Goal: Task Accomplishment & Management: Manage account settings

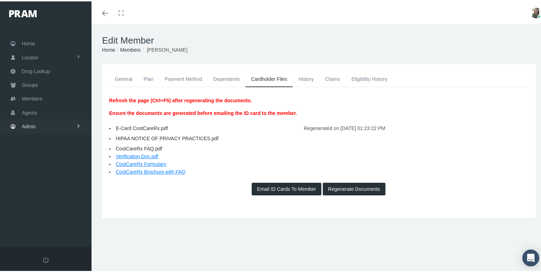
click at [29, 125] on span "Admin" at bounding box center [29, 125] width 14 height 13
click at [49, 179] on span "Group Billing" at bounding box center [43, 180] width 28 height 12
click at [45, 227] on span "Payments" at bounding box center [38, 231] width 22 height 12
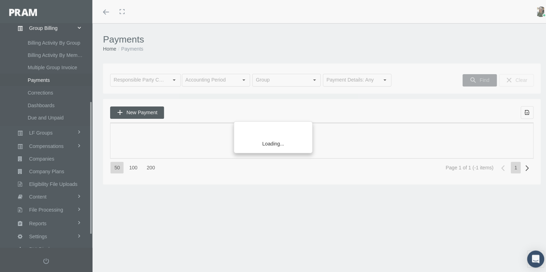
scroll to position [152, 0]
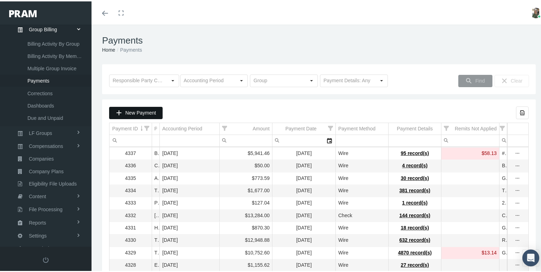
click at [143, 110] on span "New Payment" at bounding box center [140, 112] width 31 height 6
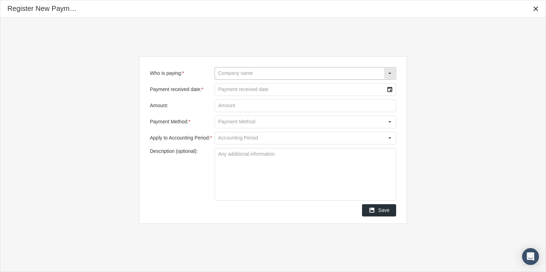
click at [234, 74] on input "Who is paying: *" at bounding box center [299, 74] width 169 height 12
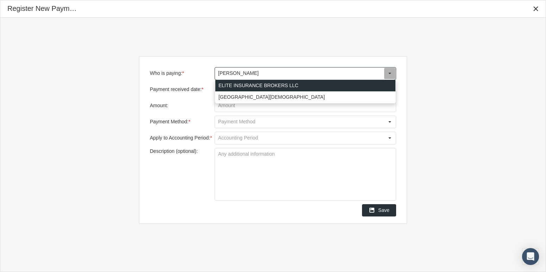
click at [239, 83] on div "ELITE INSURANCE BROKERS LLC" at bounding box center [305, 86] width 180 height 12
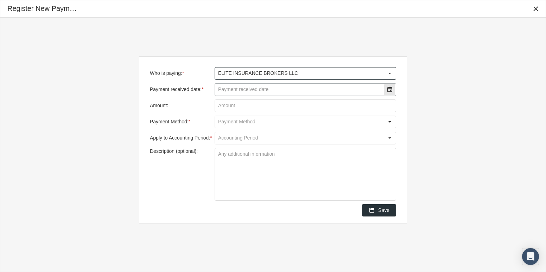
type input "ELITE INSURANCE BROKERS LLC"
click at [237, 89] on input "Payment received date: *" at bounding box center [299, 90] width 169 height 12
click at [389, 92] on div "Select" at bounding box center [389, 89] width 11 height 11
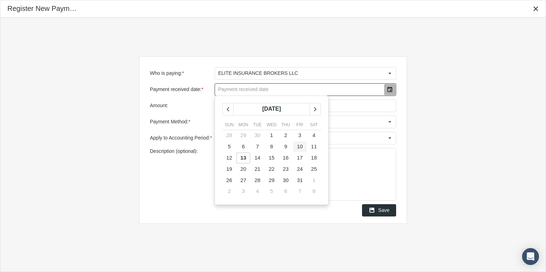
click at [298, 145] on span "10" at bounding box center [300, 147] width 6 height 6
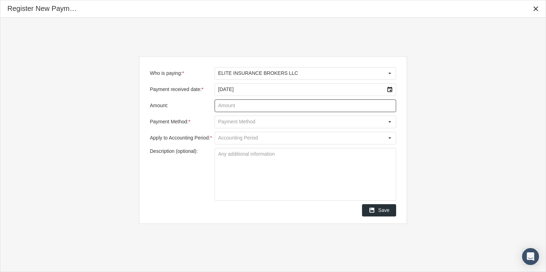
click at [267, 106] on input "Amount:" at bounding box center [305, 106] width 181 height 12
type input "$ 176.02"
click at [370, 121] on input "Payment Method: *" at bounding box center [299, 122] width 169 height 12
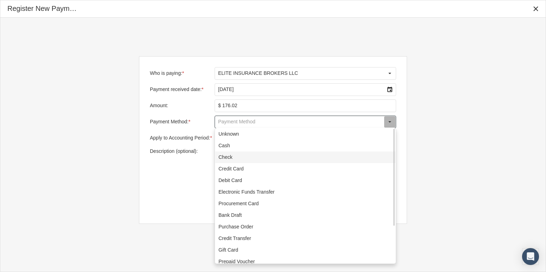
scroll to position [51, 0]
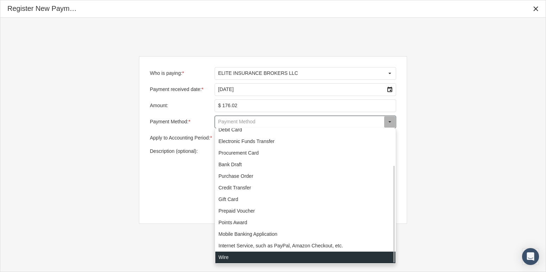
click at [232, 259] on div "Wire" at bounding box center [305, 258] width 180 height 12
type input "Wire"
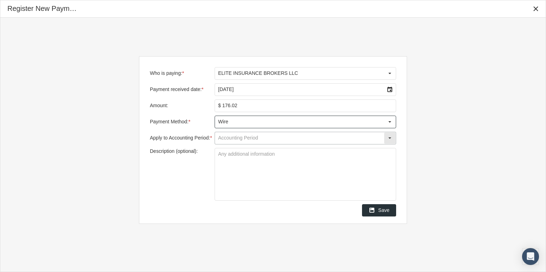
click at [248, 138] on input "Apply to Accounting Period: *" at bounding box center [299, 138] width 169 height 12
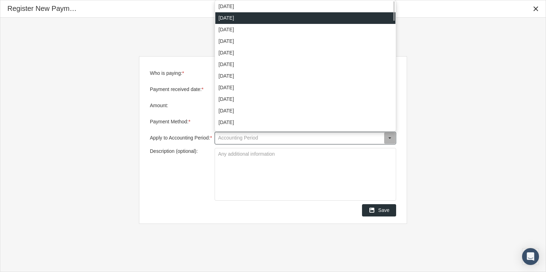
click at [255, 18] on div "[DATE]" at bounding box center [305, 18] width 180 height 12
type input "[DATE]"
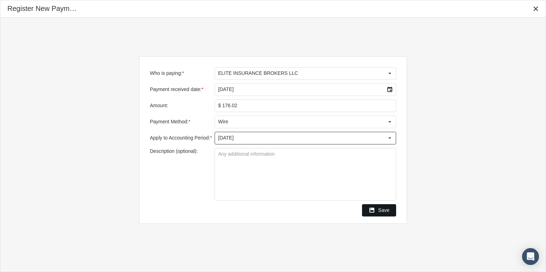
click at [377, 208] on div "Save" at bounding box center [378, 211] width 33 height 12
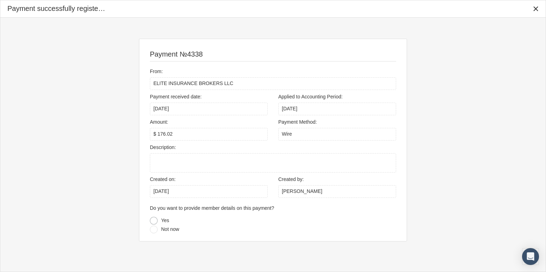
click at [155, 220] on div at bounding box center [154, 221] width 8 height 8
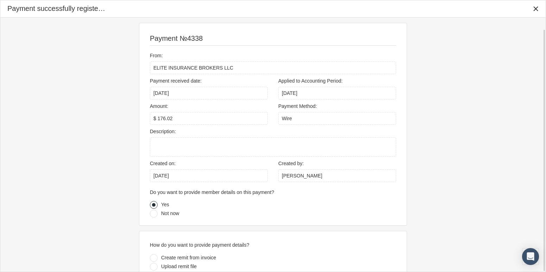
scroll to position [12, 0]
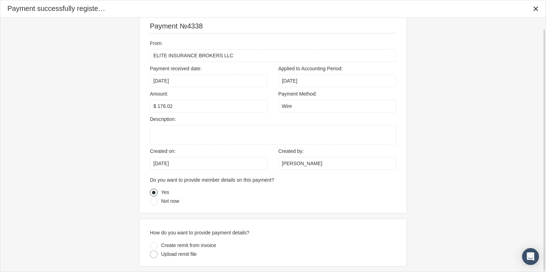
click at [153, 258] on div at bounding box center [154, 255] width 8 height 8
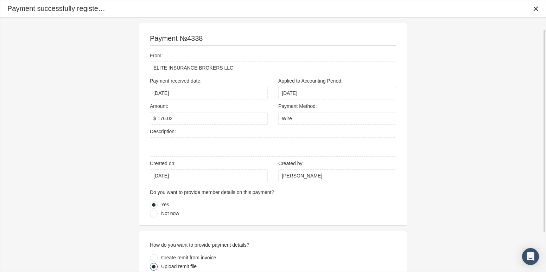
scroll to position [64, 0]
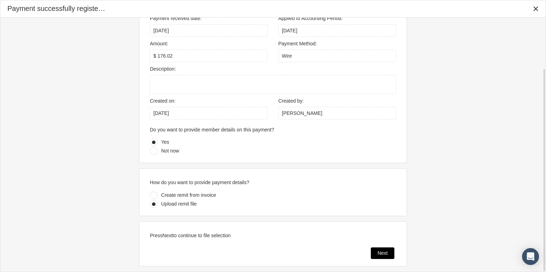
click at [385, 248] on div "Next" at bounding box center [382, 253] width 23 height 11
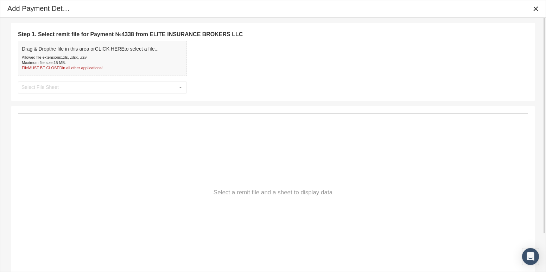
click at [106, 51] on b "CLICK HERE" at bounding box center [110, 49] width 30 height 6
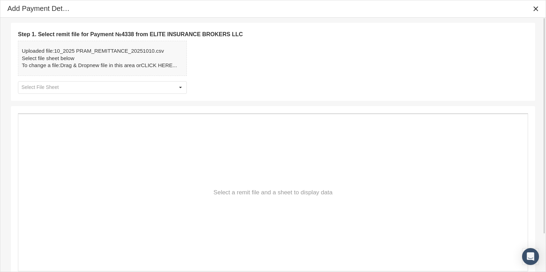
click at [308, 28] on div "Step 1. Select remit file for Payment №4338 from ELITE INSURANCE BROKERS LLC Up…" at bounding box center [273, 62] width 524 height 78
click at [133, 54] on div "Uploaded file: 10_2025 PRAM_REMITTANCE_20251010.csv" at bounding box center [99, 51] width 155 height 7
click at [182, 88] on div "Select" at bounding box center [180, 87] width 11 height 11
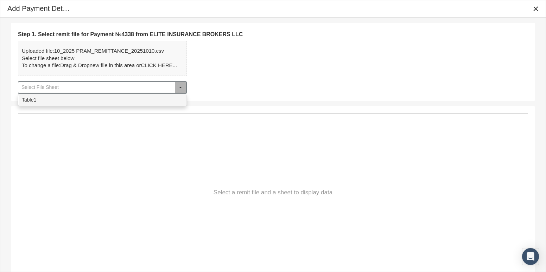
click at [168, 99] on div "Table1" at bounding box center [103, 100] width 168 height 12
type input "Table1"
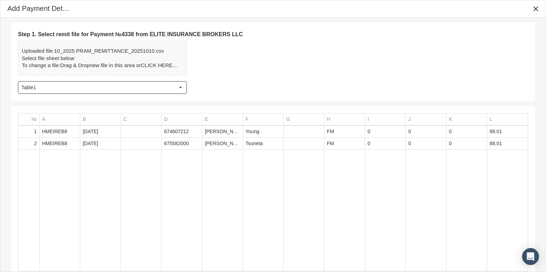
scroll to position [44, 0]
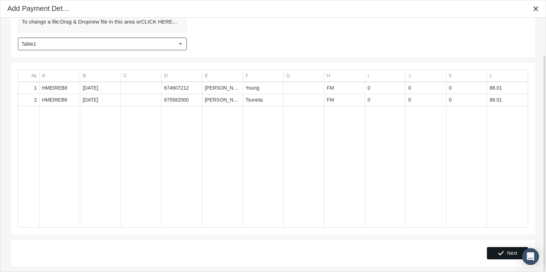
click at [516, 255] on span "Next" at bounding box center [512, 254] width 10 height 6
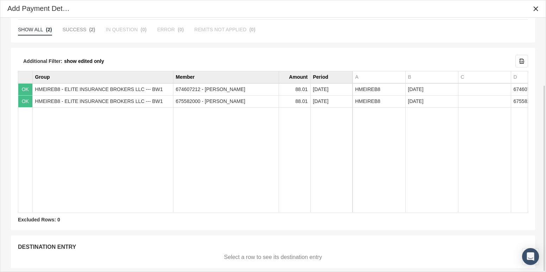
scroll to position [92, 0]
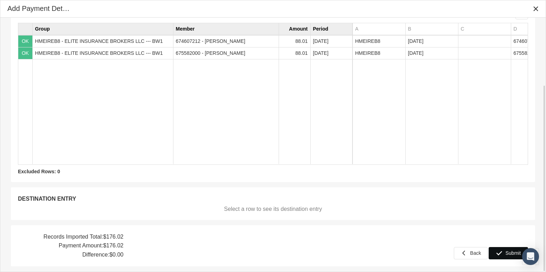
click at [512, 254] on span "Submit" at bounding box center [513, 254] width 15 height 6
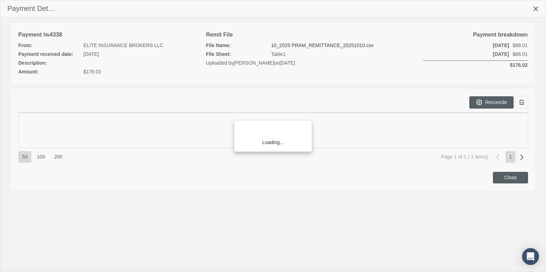
scroll to position [152, 0]
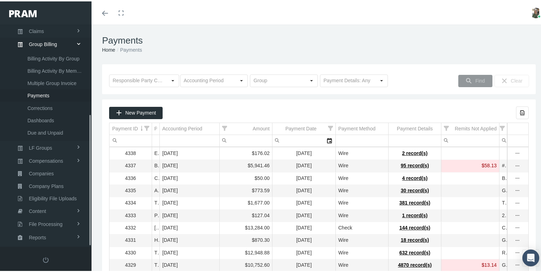
scroll to position [152, 0]
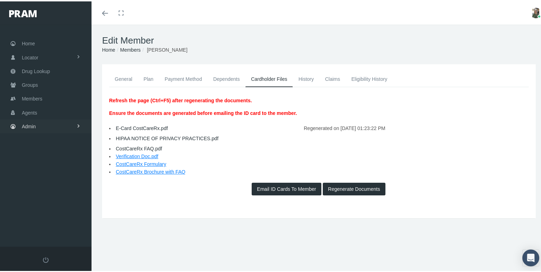
click at [48, 119] on link "Admin" at bounding box center [46, 125] width 92 height 14
click at [45, 177] on span "Group Billing" at bounding box center [43, 180] width 28 height 12
click at [55, 217] on span "Multiple Group Invoice" at bounding box center [51, 219] width 49 height 12
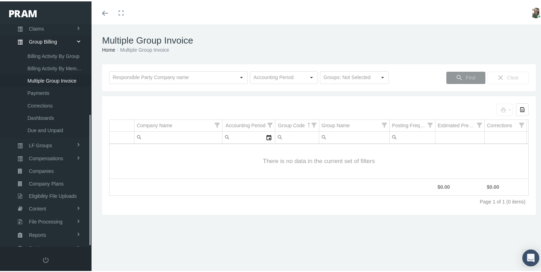
scroll to position [152, 0]
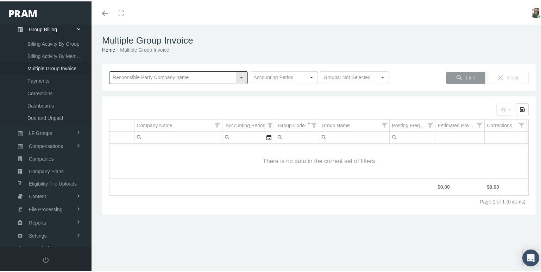
click at [223, 77] on input "text" at bounding box center [172, 76] width 126 height 12
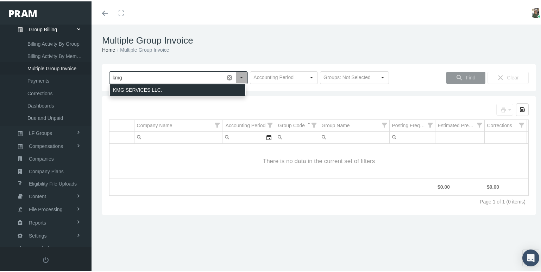
click at [218, 92] on div "KMG SERVICES LLC." at bounding box center [177, 89] width 135 height 12
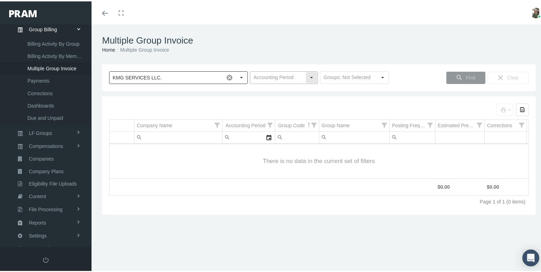
type input "KMG SERVICES LLC."
click at [269, 79] on input "text" at bounding box center [277, 76] width 55 height 12
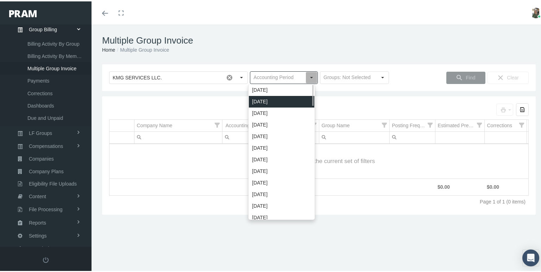
click at [277, 99] on div "[DATE]" at bounding box center [281, 101] width 65 height 12
type input "October 2025"
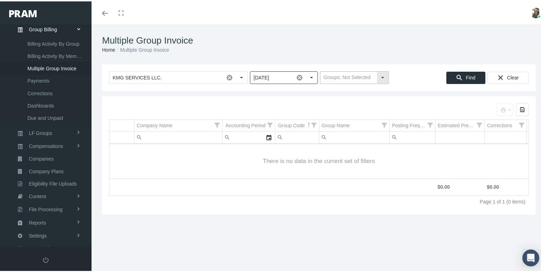
click at [334, 80] on input "text" at bounding box center [348, 76] width 56 height 12
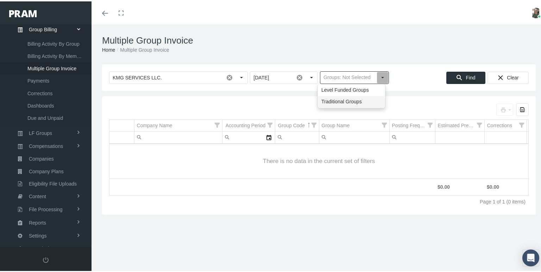
click at [341, 101] on div "Traditional Groups" at bounding box center [351, 101] width 67 height 12
type input "Traditional Groups"
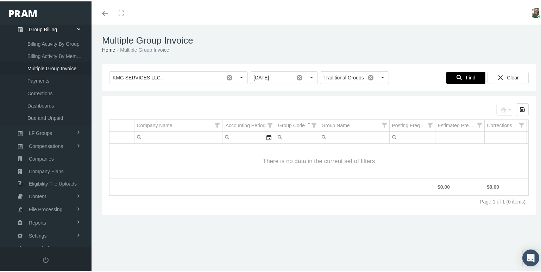
click at [466, 74] on span "Find" at bounding box center [471, 77] width 10 height 6
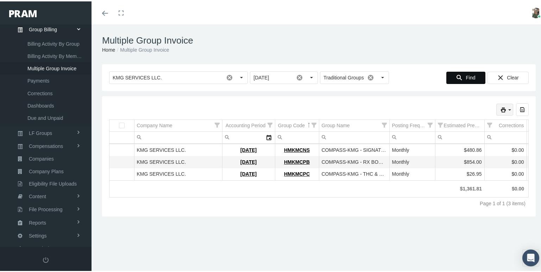
click at [500, 109] on icon "print" at bounding box center [503, 109] width 6 height 6
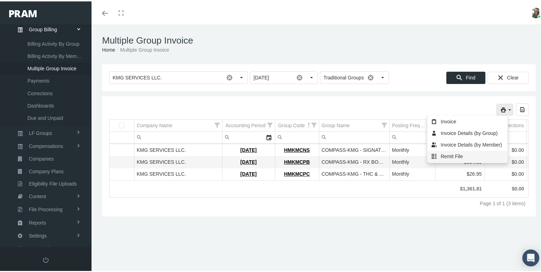
click at [453, 157] on div "Remit File" at bounding box center [468, 156] width 80 height 12
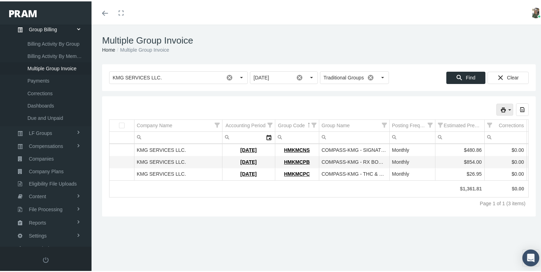
click at [500, 112] on icon "print" at bounding box center [503, 109] width 6 height 6
click at [449, 122] on div "Invoice" at bounding box center [468, 121] width 80 height 12
click at [164, 15] on div "Toggle menubar Toggle fullscreen Profile Logout" at bounding box center [319, 11] width 444 height 23
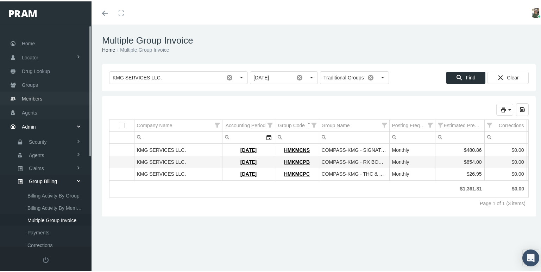
click at [47, 96] on link "Members" at bounding box center [46, 97] width 92 height 14
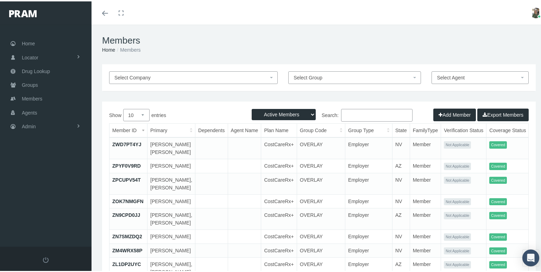
click at [367, 111] on input "Search:" at bounding box center [376, 114] width 71 height 13
paste input "682516209"
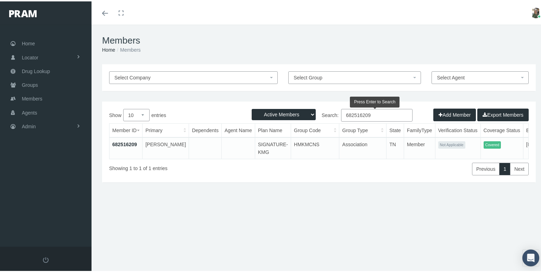
type input "682516209"
click at [128, 142] on link "682516209" at bounding box center [124, 143] width 25 height 6
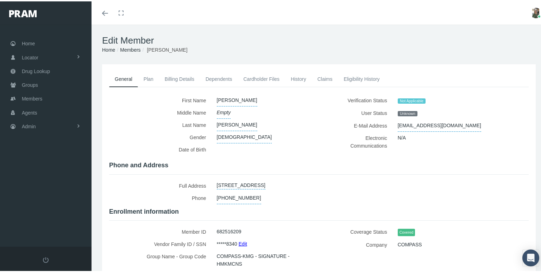
click at [104, 12] on icon "Toggle menubar" at bounding box center [105, 12] width 6 height 4
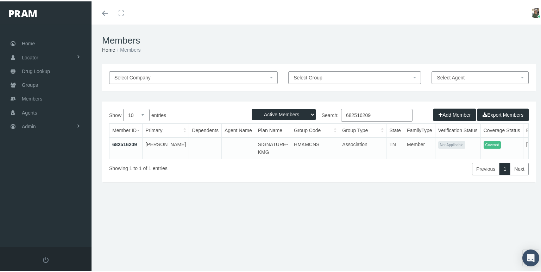
click at [378, 113] on input "682516209" at bounding box center [376, 114] width 71 height 13
type input "6"
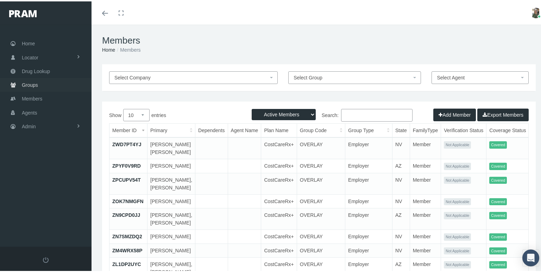
click at [31, 82] on span "Groups" at bounding box center [30, 83] width 16 height 13
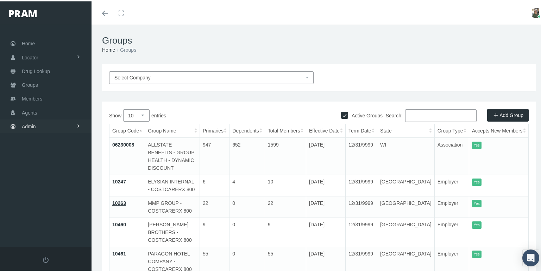
click at [38, 124] on link "Admin" at bounding box center [46, 125] width 92 height 14
click at [43, 174] on span "Group Billing" at bounding box center [43, 180] width 28 height 12
click at [58, 213] on span "Multiple Group Invoice" at bounding box center [51, 219] width 49 height 12
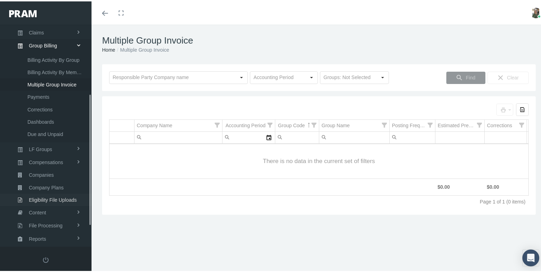
scroll to position [152, 0]
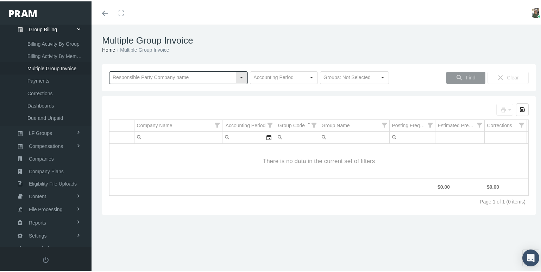
click at [187, 79] on input "text" at bounding box center [172, 76] width 126 height 12
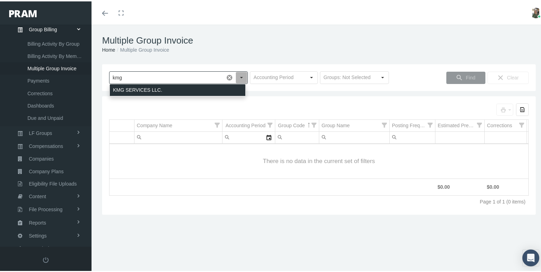
drag, startPoint x: 193, startPoint y: 87, endPoint x: 198, endPoint y: 90, distance: 6.2
click at [194, 87] on div "KMG SERVICES LLC." at bounding box center [177, 89] width 135 height 12
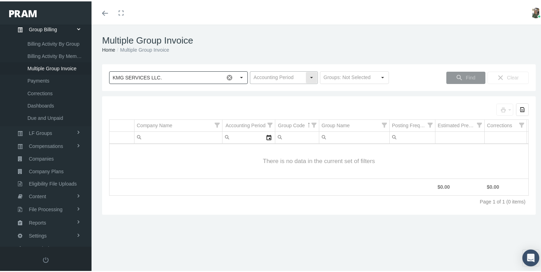
type input "KMG SERVICES LLC."
click at [296, 74] on input "text" at bounding box center [277, 76] width 55 height 12
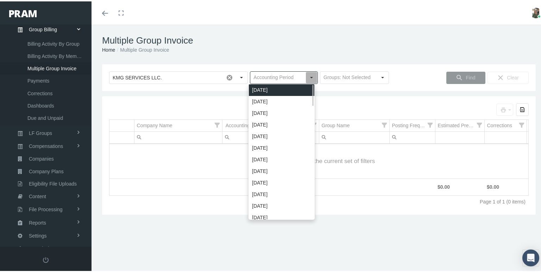
click at [284, 91] on div "[DATE]" at bounding box center [281, 89] width 65 height 12
type input "[DATE]"
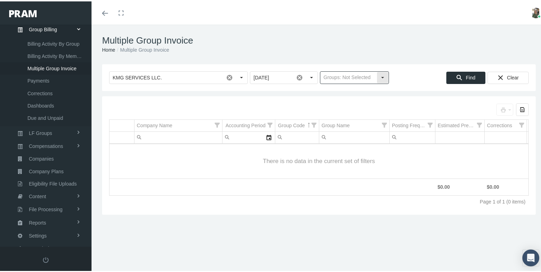
click at [348, 79] on input "text" at bounding box center [348, 76] width 56 height 12
click at [351, 100] on div "Traditional Groups" at bounding box center [351, 101] width 67 height 12
type input "Traditional Groups"
click at [459, 74] on div "Find" at bounding box center [466, 77] width 38 height 12
click at [385, 81] on div "Select" at bounding box center [383, 76] width 12 height 12
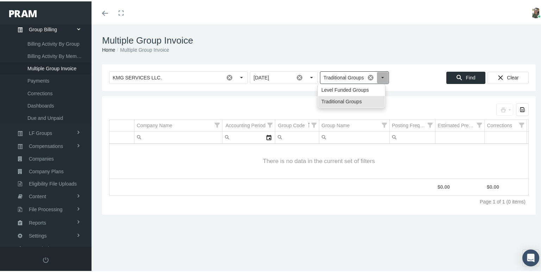
click at [378, 75] on div "Select" at bounding box center [382, 76] width 11 height 11
click at [312, 77] on div "Select" at bounding box center [311, 76] width 11 height 11
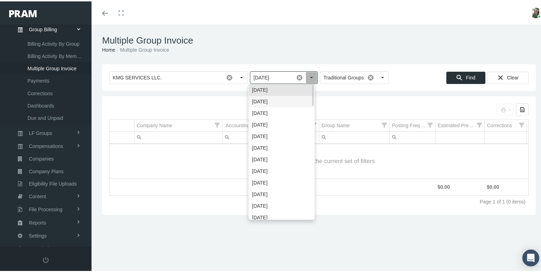
click at [303, 98] on div "[DATE]" at bounding box center [281, 101] width 65 height 12
type input "[DATE]"
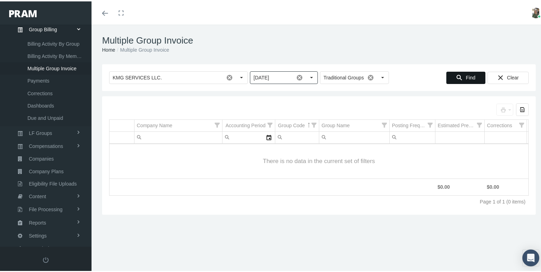
click at [466, 77] on span "Find" at bounding box center [471, 77] width 10 height 6
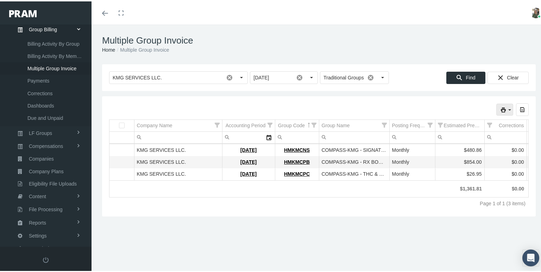
click at [500, 109] on icon "print" at bounding box center [503, 109] width 6 height 6
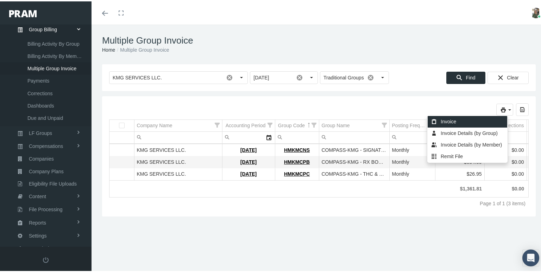
click at [461, 123] on div "Invoice" at bounding box center [468, 121] width 80 height 12
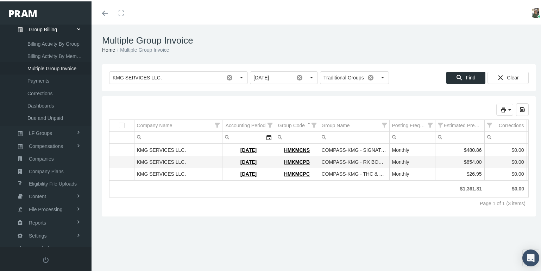
click at [365, 106] on div "Selected groups for printing: 0 Pull down to refresh... Release to refresh... R…" at bounding box center [319, 108] width 420 height 13
click at [500, 111] on icon "print" at bounding box center [503, 109] width 6 height 6
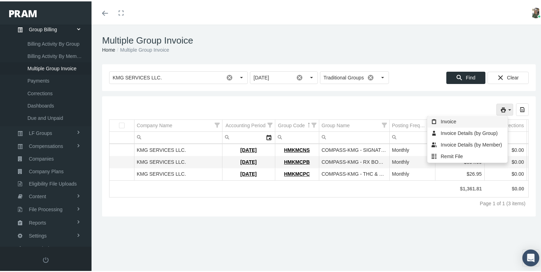
click at [447, 121] on div "Invoice" at bounding box center [468, 121] width 80 height 12
click at [500, 111] on icon "print" at bounding box center [503, 109] width 6 height 6
click at [449, 120] on div "Invoice" at bounding box center [468, 121] width 80 height 12
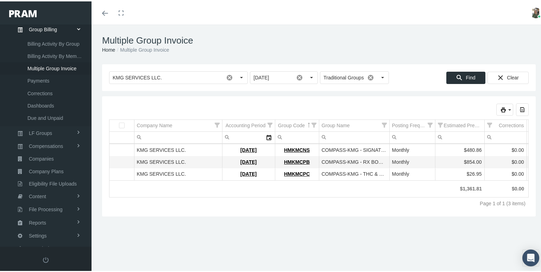
click at [344, 105] on div "Selected groups for printing: 0 Pull down to refresh... Release to refresh... R…" at bounding box center [319, 108] width 420 height 13
click at [500, 111] on icon "print" at bounding box center [503, 109] width 6 height 6
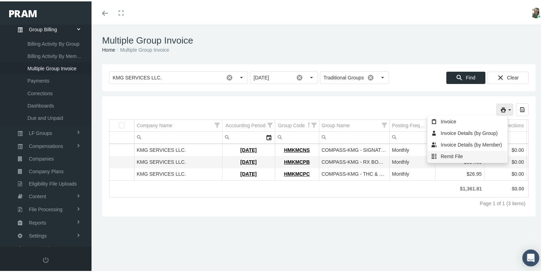
click at [457, 152] on div "Remit File" at bounding box center [468, 156] width 80 height 12
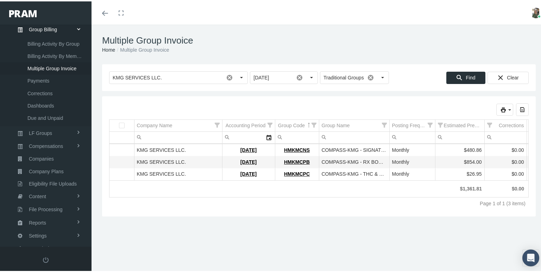
click at [185, 19] on div "Toggle menubar Toggle fullscreen Profile Logout" at bounding box center [319, 11] width 444 height 23
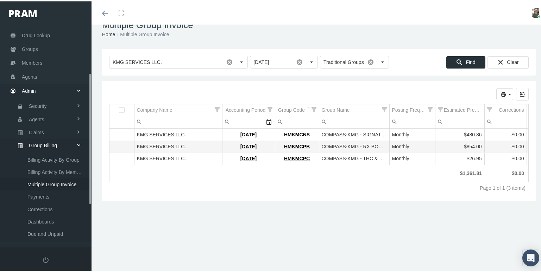
scroll to position [0, 0]
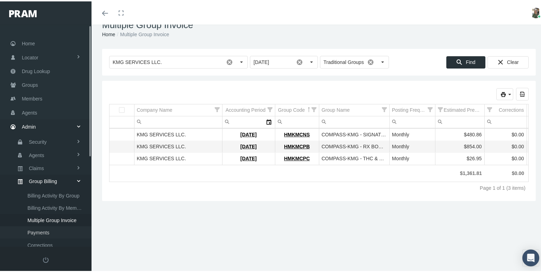
click at [47, 226] on span "Payments" at bounding box center [38, 232] width 22 height 12
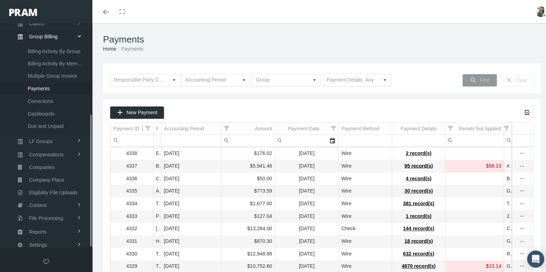
scroll to position [152, 0]
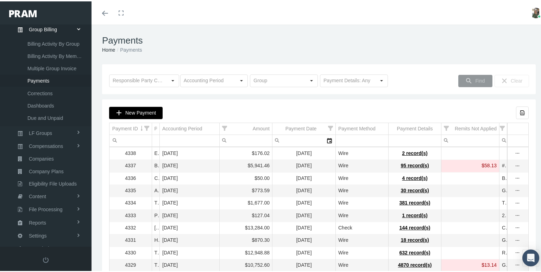
click at [122, 113] on icon "New Payment" at bounding box center [119, 111] width 6 height 6
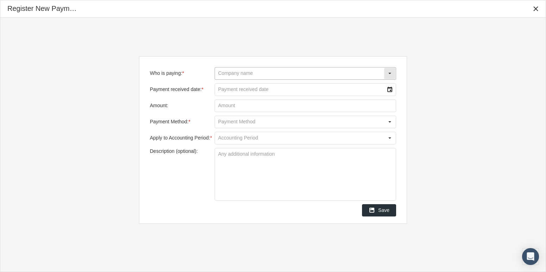
click at [239, 76] on input "Who is paying: *" at bounding box center [299, 74] width 169 height 12
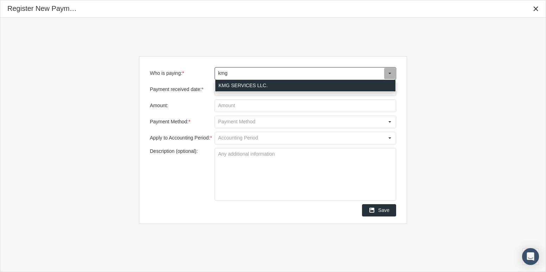
click at [243, 81] on div "KMG SERVICES LLC." at bounding box center [305, 86] width 180 height 12
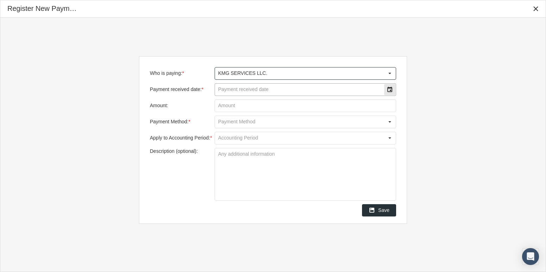
type input "KMG SERVICES LLC."
click at [249, 89] on input "Payment received date: *" at bounding box center [299, 90] width 169 height 12
click at [394, 90] on div "Select" at bounding box center [389, 89] width 11 height 11
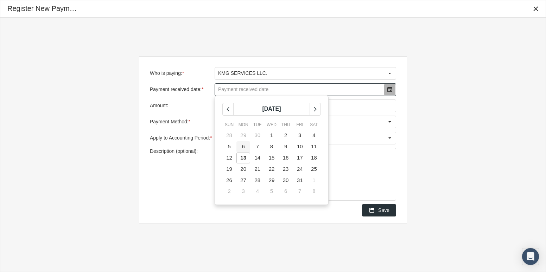
click at [242, 146] on span "6" at bounding box center [243, 147] width 3 height 6
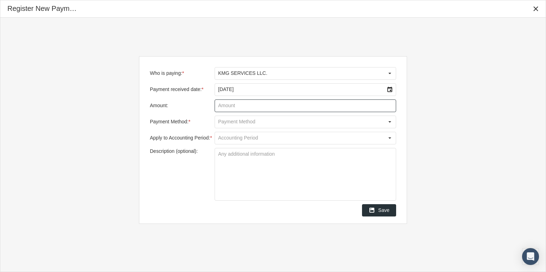
click at [293, 102] on input "Amount:" at bounding box center [305, 106] width 181 height 12
type input "$ 1,068.31"
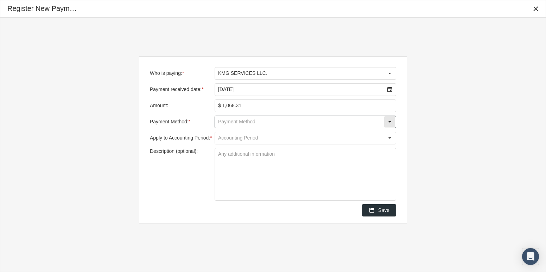
click at [386, 121] on div "Select" at bounding box center [389, 121] width 11 height 11
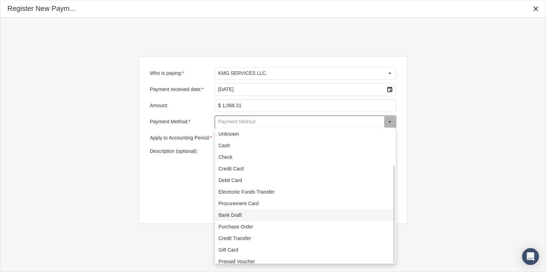
scroll to position [51, 0]
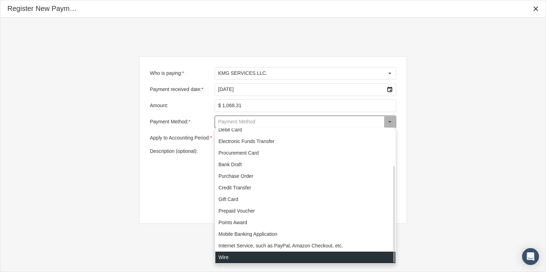
click at [253, 255] on div "Wire" at bounding box center [305, 258] width 180 height 12
type input "Wire"
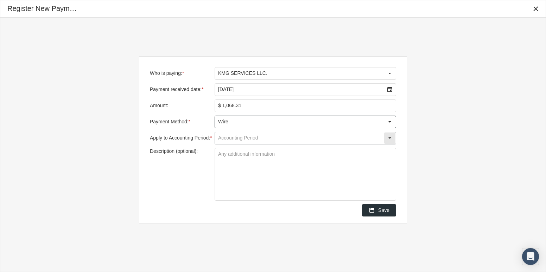
click at [313, 139] on input "Apply to Accounting Period: *" at bounding box center [299, 138] width 169 height 12
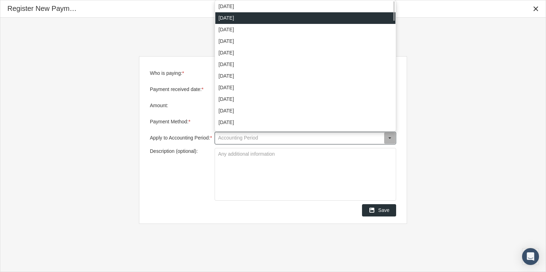
click at [292, 18] on div "[DATE]" at bounding box center [305, 18] width 180 height 12
type input "[DATE]"
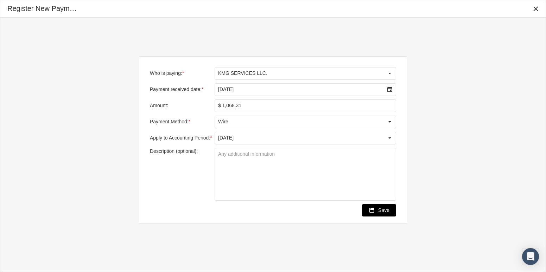
click at [382, 208] on span "Save" at bounding box center [383, 211] width 11 height 6
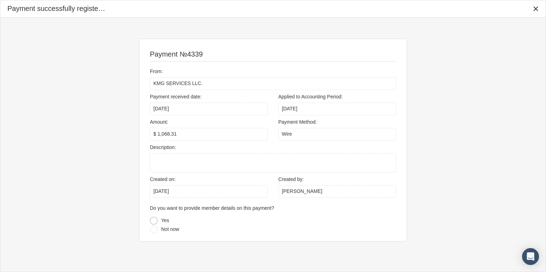
click at [156, 220] on div at bounding box center [154, 221] width 8 height 8
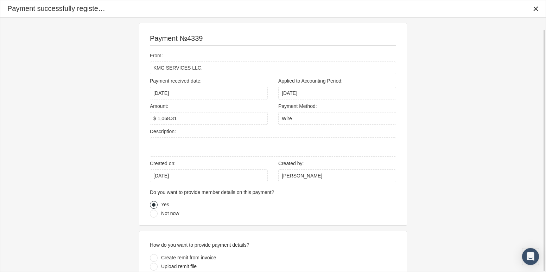
scroll to position [12, 0]
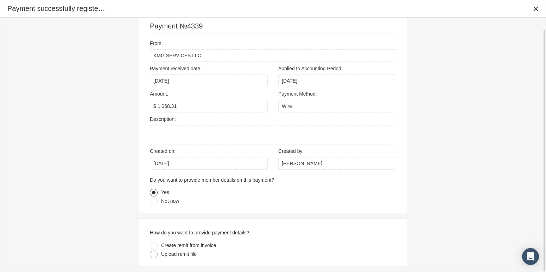
click at [155, 256] on div at bounding box center [154, 255] width 8 height 8
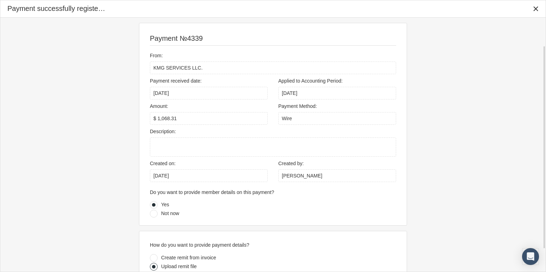
scroll to position [64, 0]
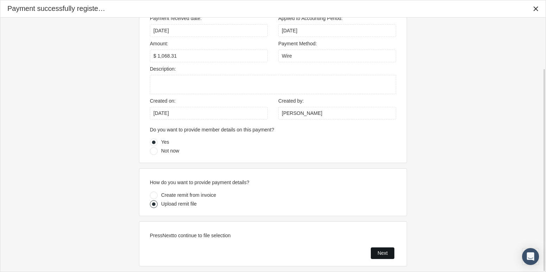
click at [390, 255] on div "Next" at bounding box center [382, 253] width 23 height 11
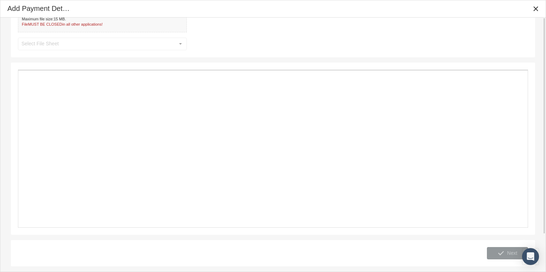
scroll to position [0, 0]
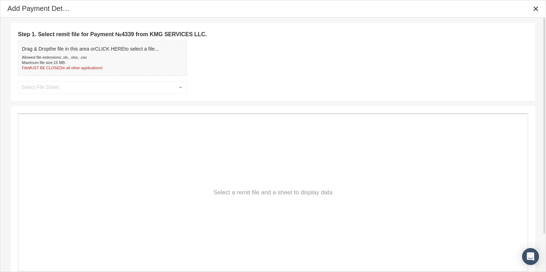
click at [149, 58] on div "Allowed file extensions: .xls, .xlsx, .csv" at bounding box center [90, 57] width 137 height 5
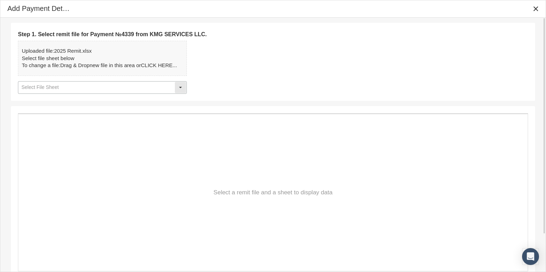
click at [183, 88] on div "Select" at bounding box center [180, 87] width 11 height 11
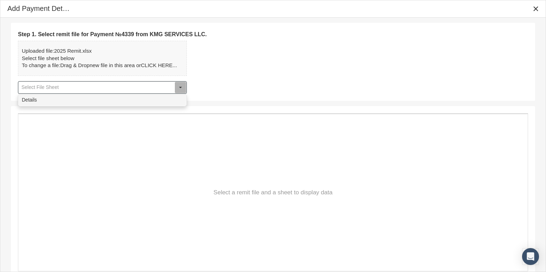
click at [179, 97] on div "Details" at bounding box center [103, 100] width 168 height 12
type input "Details"
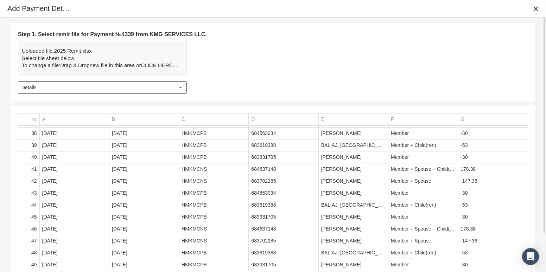
scroll to position [44, 0]
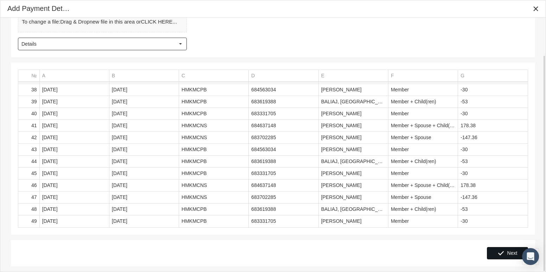
click at [510, 257] on div "Next" at bounding box center [507, 254] width 40 height 12
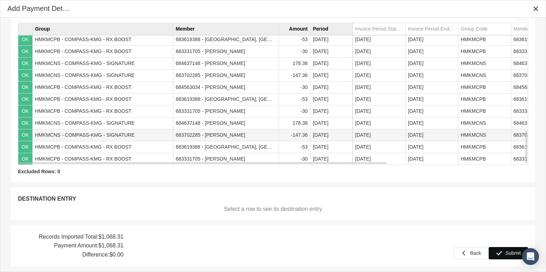
scroll to position [361, 0]
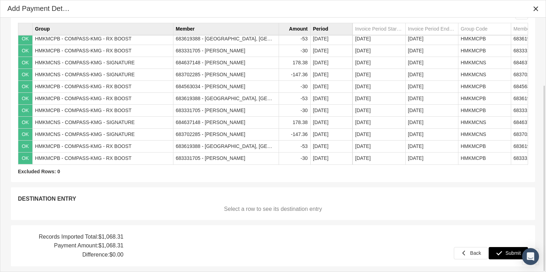
click at [505, 250] on div "Submit" at bounding box center [508, 254] width 39 height 12
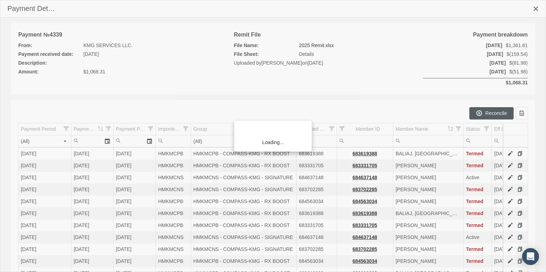
scroll to position [152, 0]
